Goal: Information Seeking & Learning: Check status

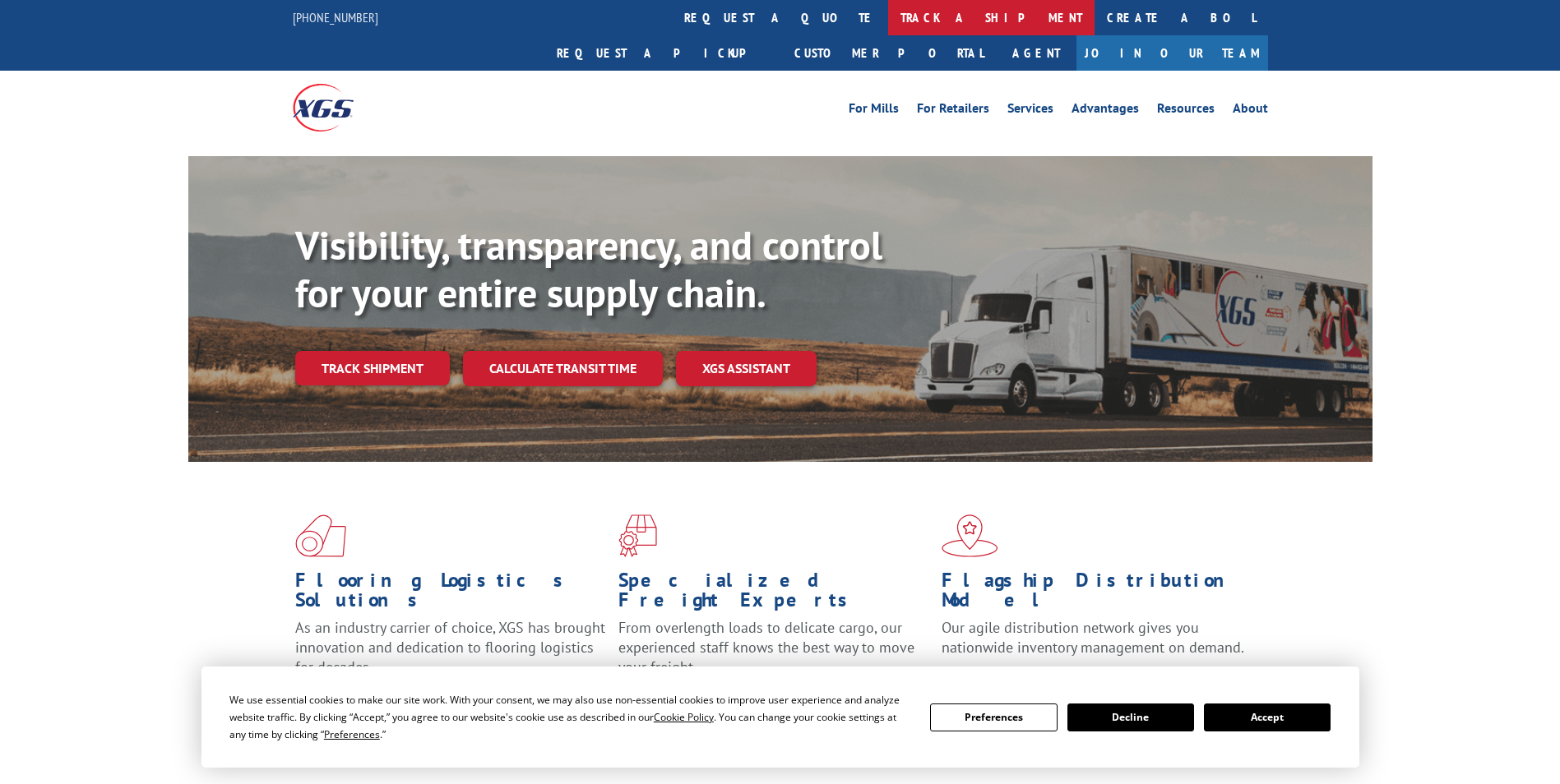
click at [888, 14] on link "track a shipment" at bounding box center [991, 18] width 206 height 36
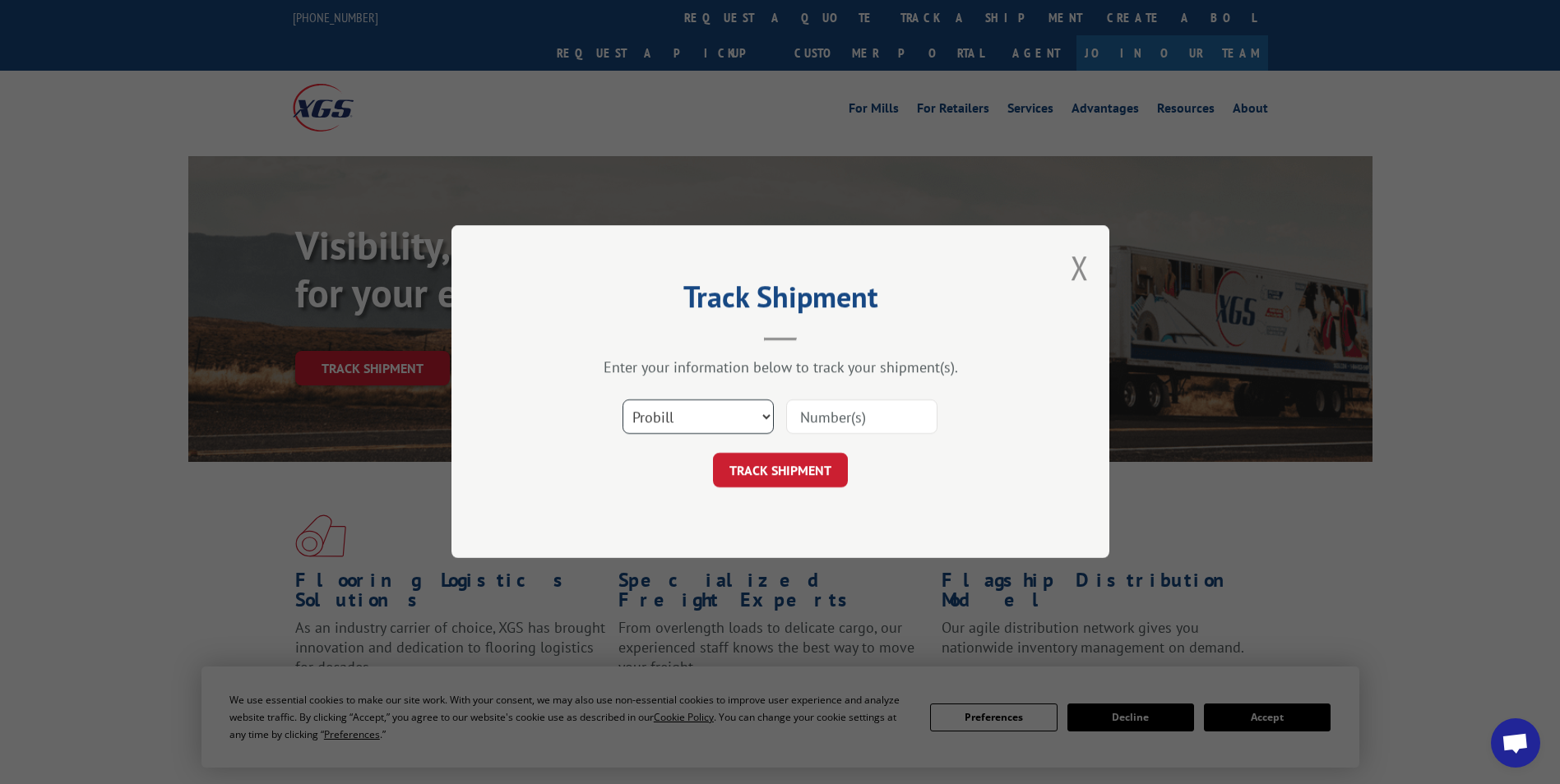
click at [728, 414] on select "Select category... Probill BOL PO" at bounding box center [698, 417] width 151 height 35
select select "po"
click at [622, 400] on select "Select category... Probill BOL PO" at bounding box center [698, 417] width 151 height 35
paste input "30545169"
type input "30545169"
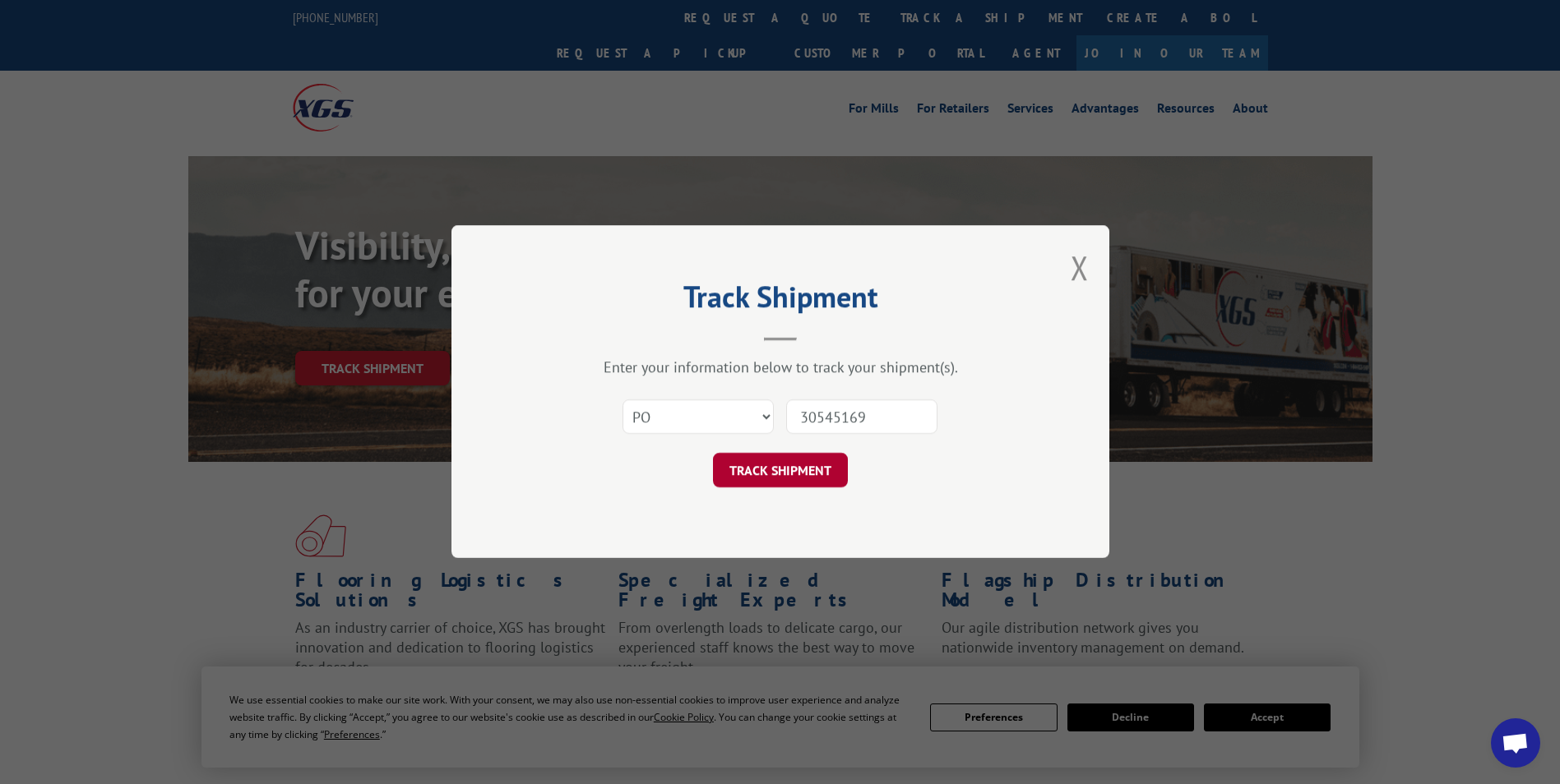
click at [755, 463] on button "TRACK SHIPMENT" at bounding box center [780, 470] width 134 height 35
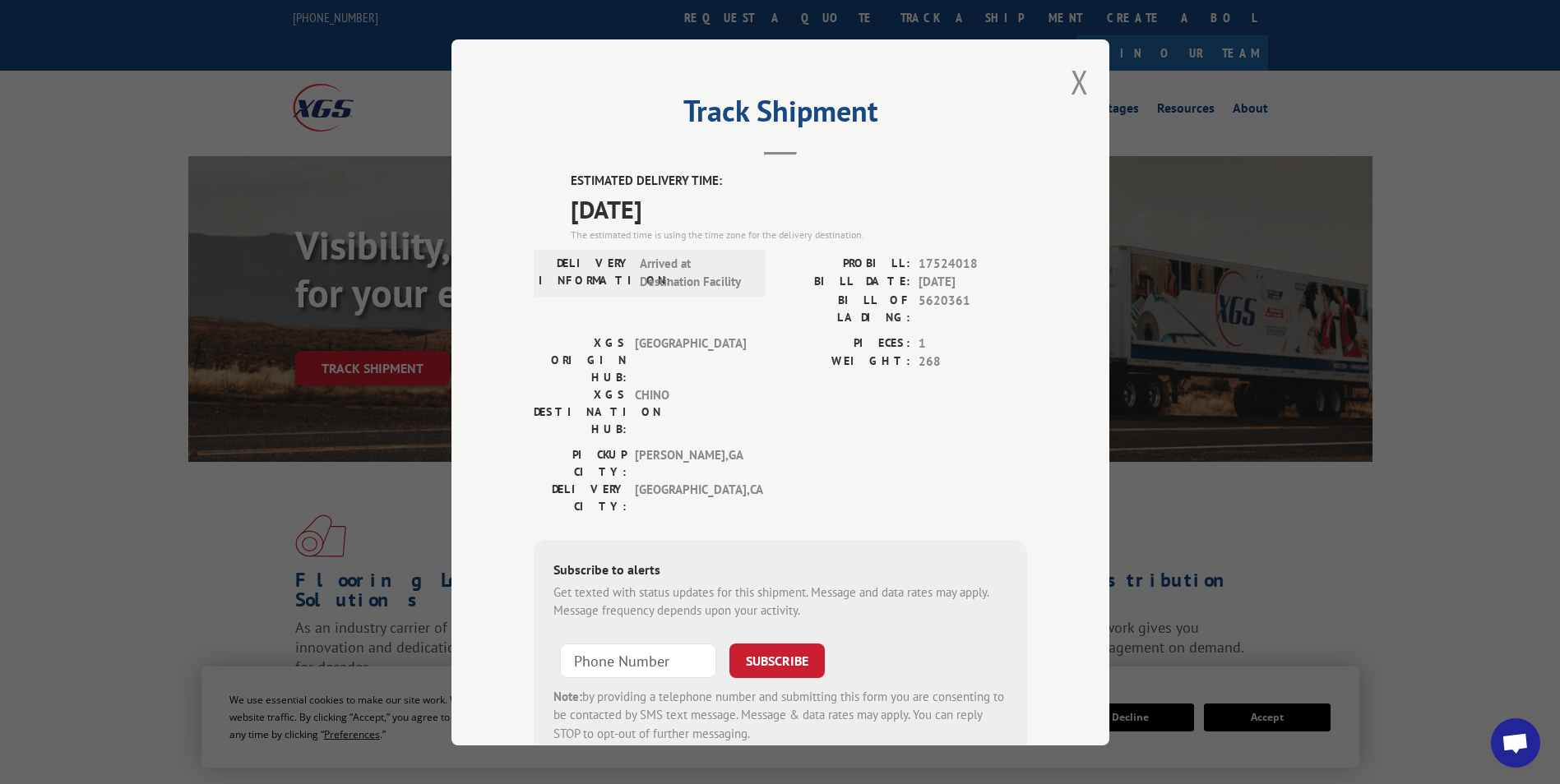
drag, startPoint x: 551, startPoint y: 176, endPoint x: 695, endPoint y: 203, distance: 146.5
click at [695, 203] on div "ESTIMATED DELIVERY TIME: [DATE] The estimated time is using the time zone for t…" at bounding box center [780, 467] width 493 height 590
drag, startPoint x: 695, startPoint y: 203, endPoint x: 687, endPoint y: 204, distance: 8.1
copy div "ESTIMATED DELIVERY TIME: [DATE]"
click at [1083, 73] on div "Track Shipment ESTIMATED DELIVERY TIME: [DATE] The estimated time is using the …" at bounding box center [780, 392] width 658 height 706
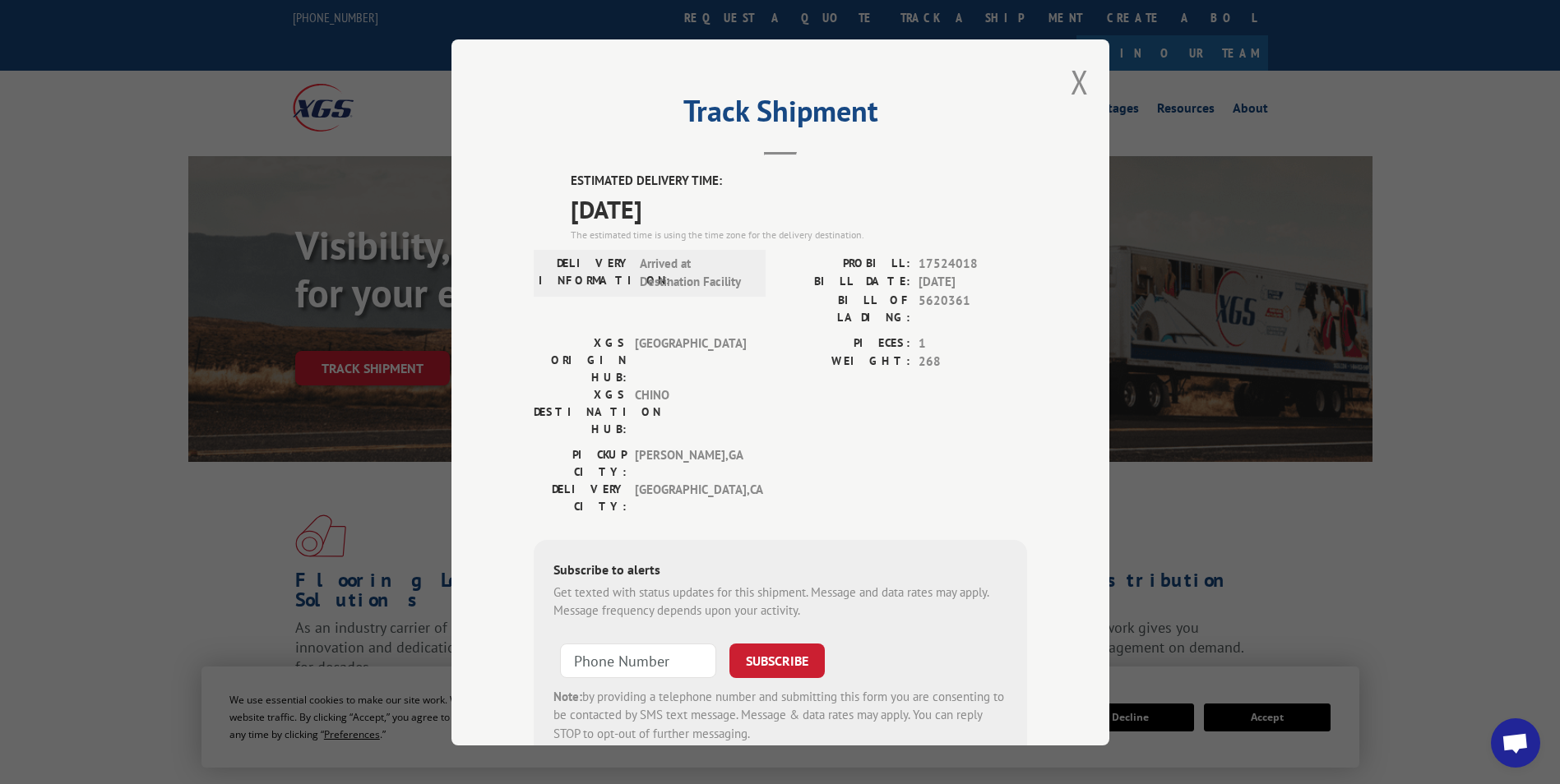
click at [1055, 82] on div "Track Shipment ESTIMATED DELIVERY TIME: [DATE] The estimated time is using the …" at bounding box center [780, 392] width 658 height 706
drag, startPoint x: 1076, startPoint y: 83, endPoint x: 685, endPoint y: 16, distance: 396.7
click at [1076, 83] on button "Close modal" at bounding box center [1080, 82] width 18 height 43
